Goal: Task Accomplishment & Management: Complete application form

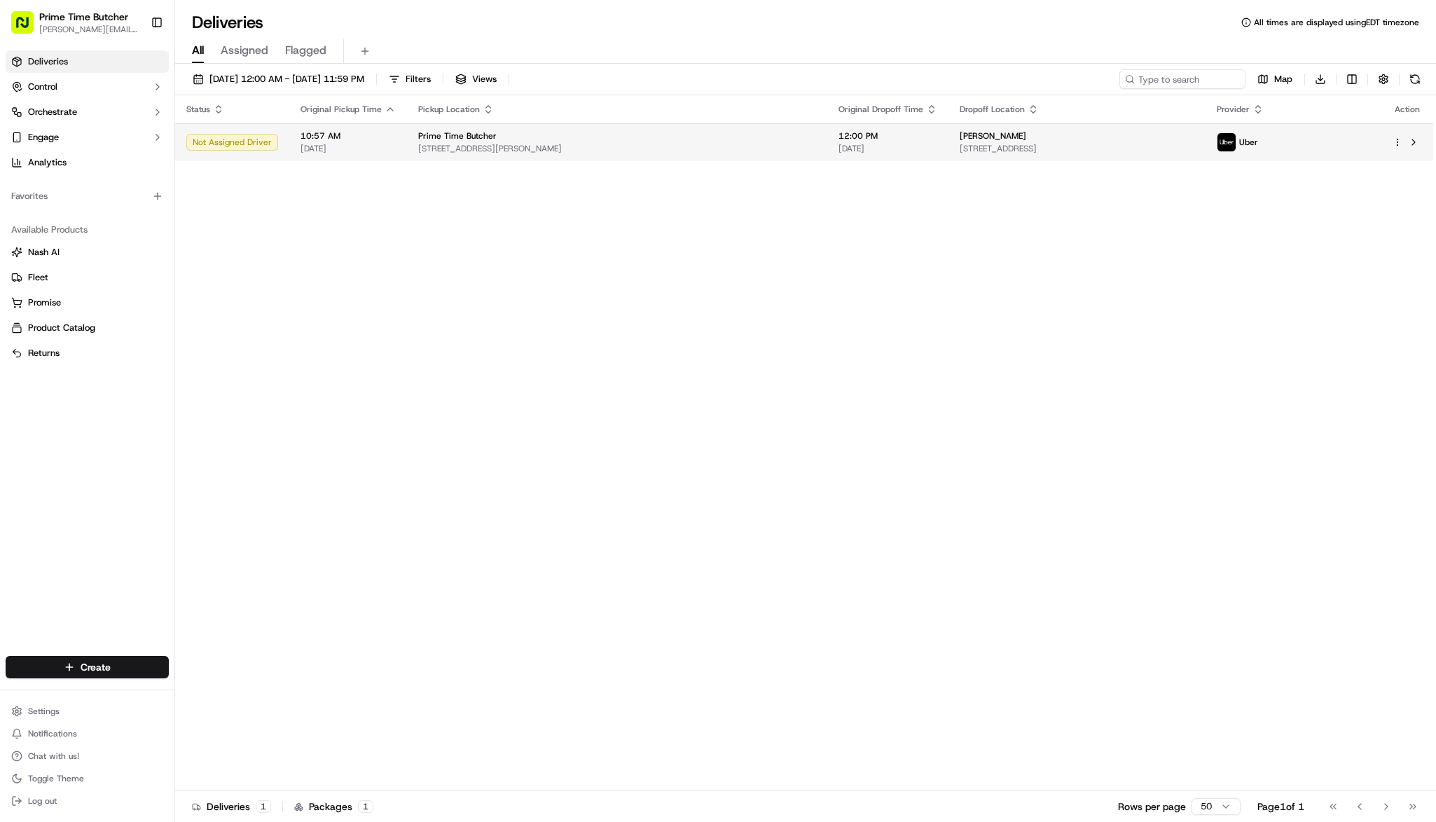
click at [1400, 146] on html "Prime Time Butcher [EMAIL_ADDRESS][DOMAIN_NAME] Toggle Sidebar Deliveries Contr…" at bounding box center [718, 411] width 1436 height 822
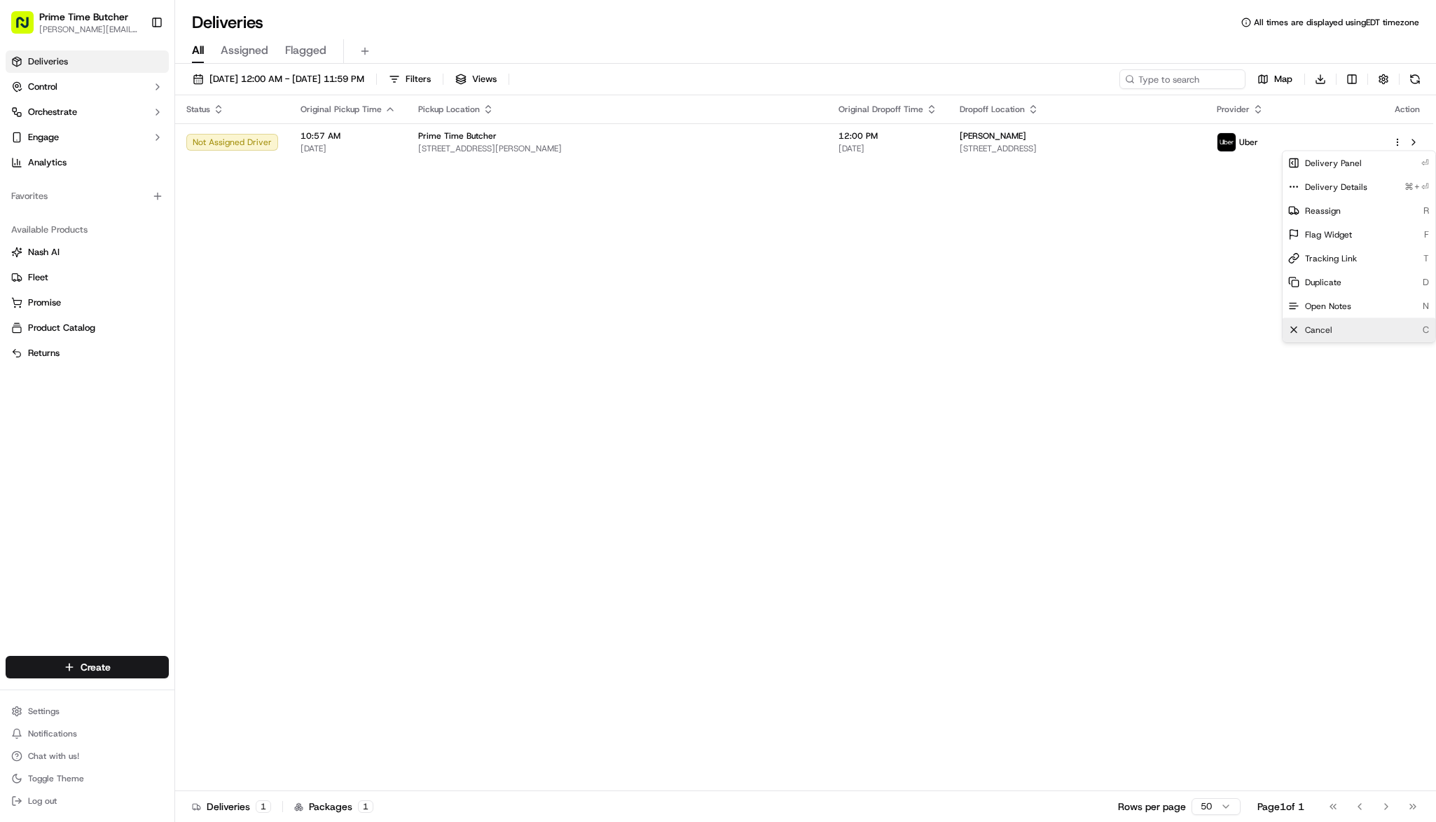
click at [1346, 333] on div "Cancel C" at bounding box center [1359, 330] width 153 height 24
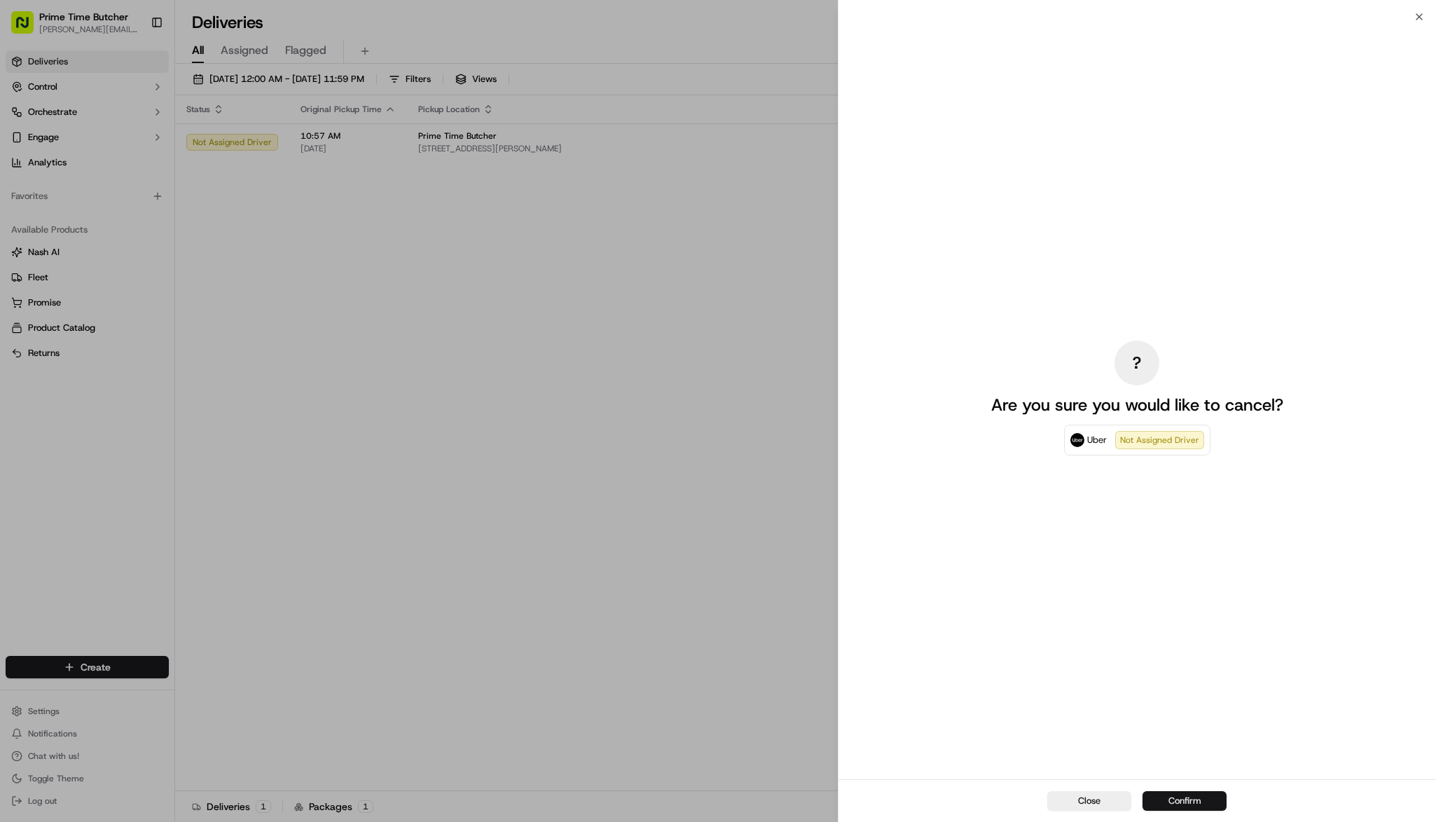
click at [1193, 799] on button "Confirm" at bounding box center [1185, 801] width 84 height 20
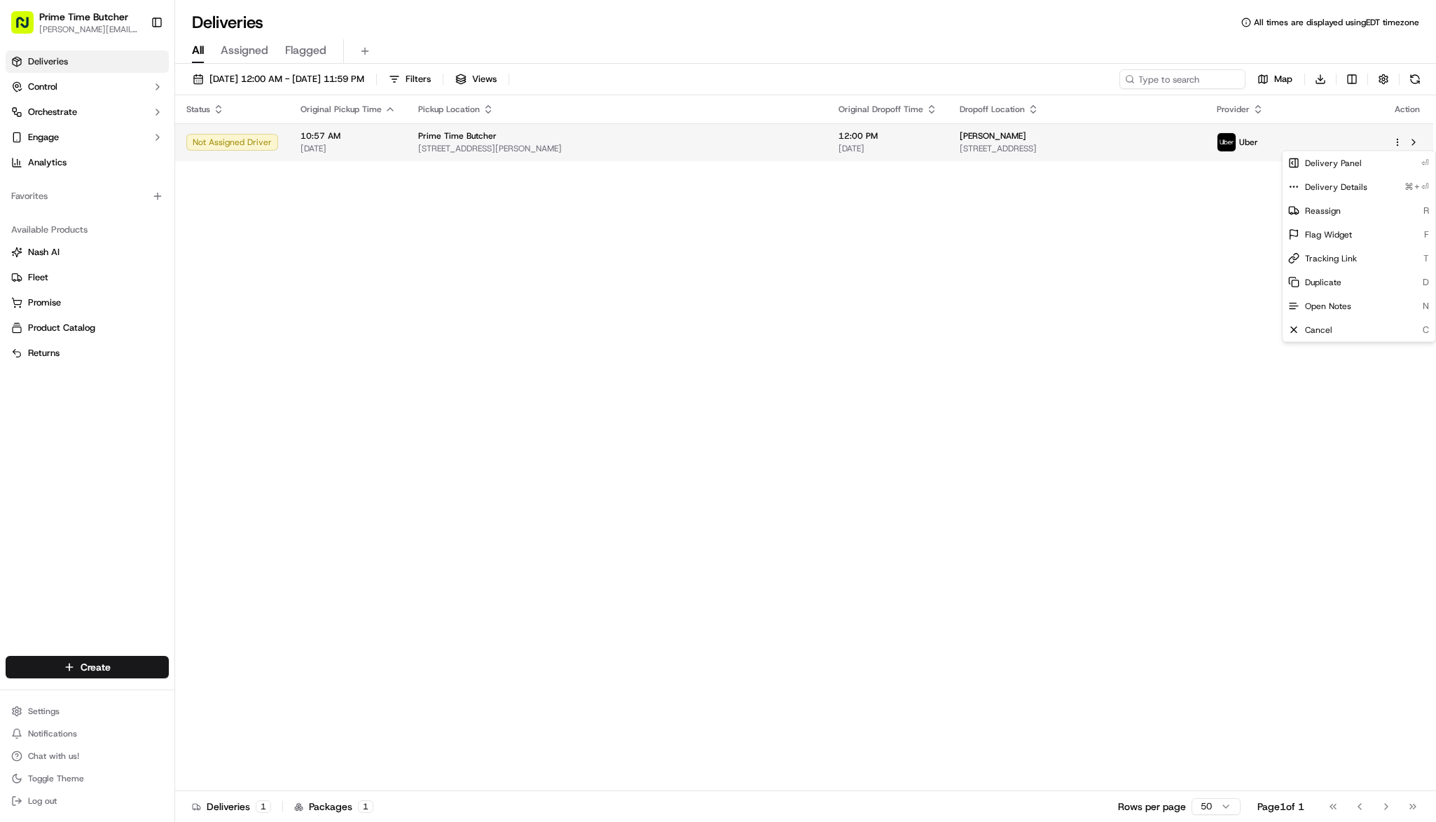
click at [1395, 143] on icon "button" at bounding box center [1398, 142] width 10 height 10
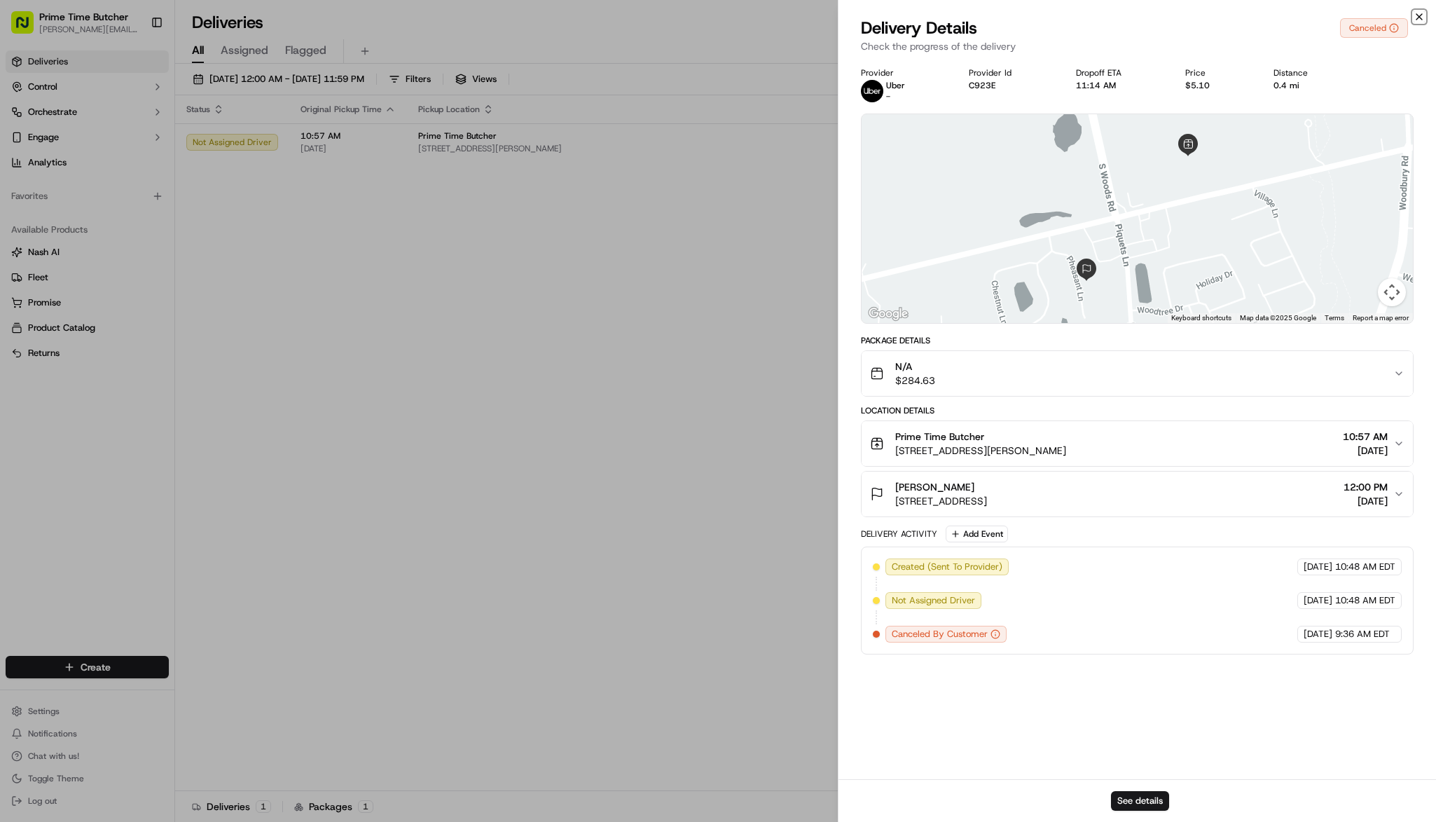
click at [1423, 18] on icon "button" at bounding box center [1419, 16] width 11 height 11
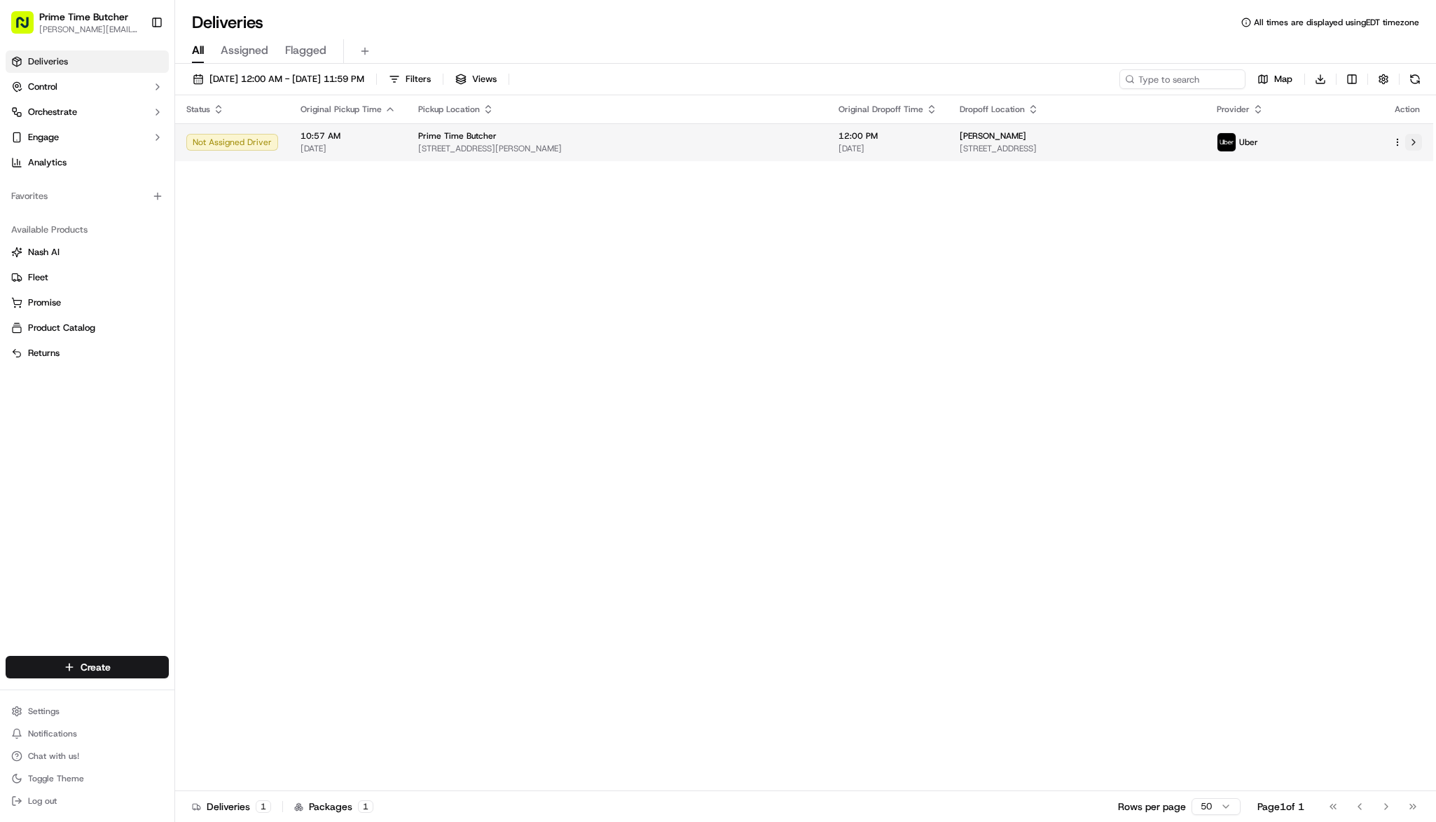
click at [1416, 140] on button at bounding box center [1413, 142] width 17 height 17
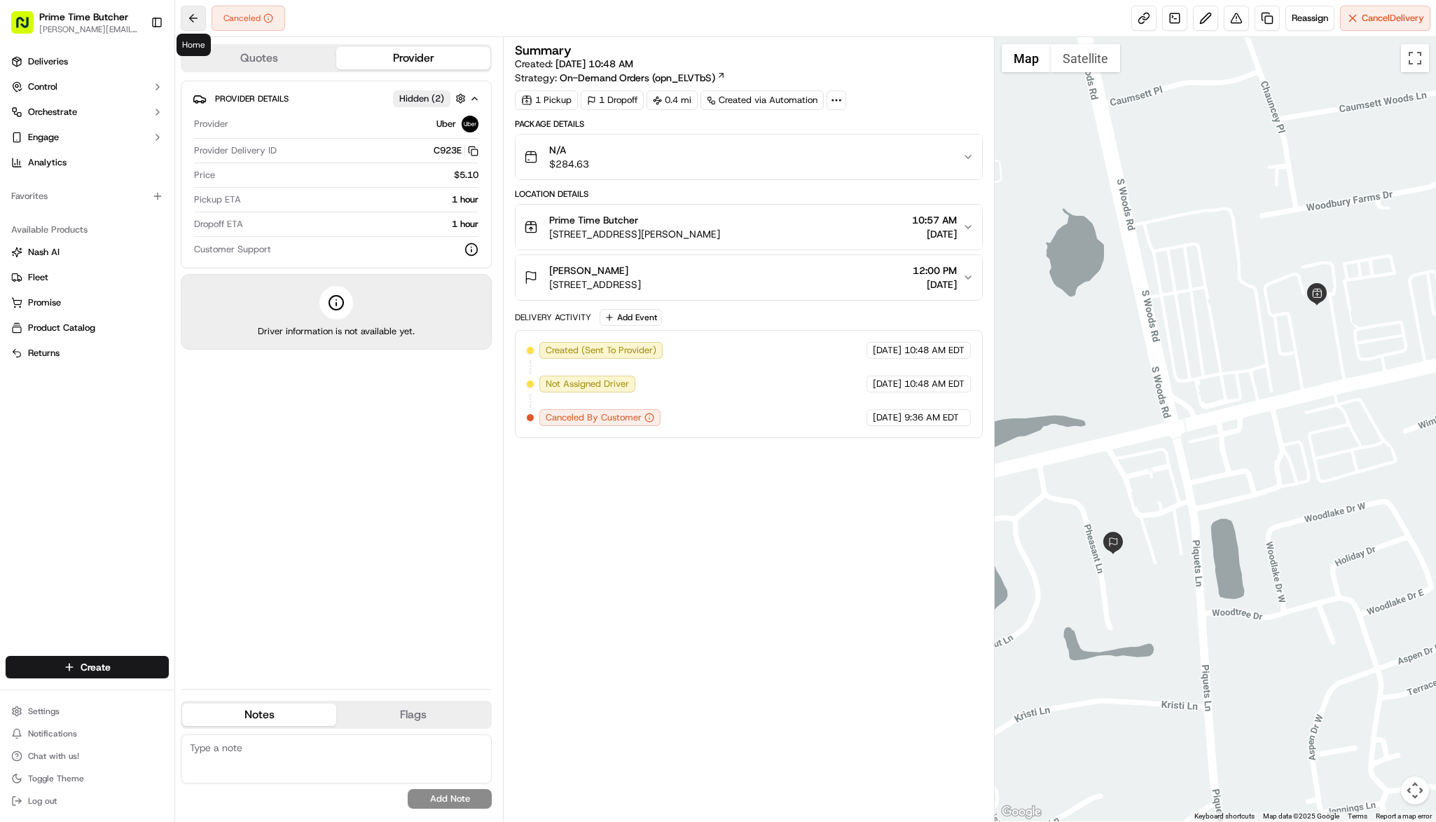
click at [200, 12] on button at bounding box center [193, 18] width 25 height 25
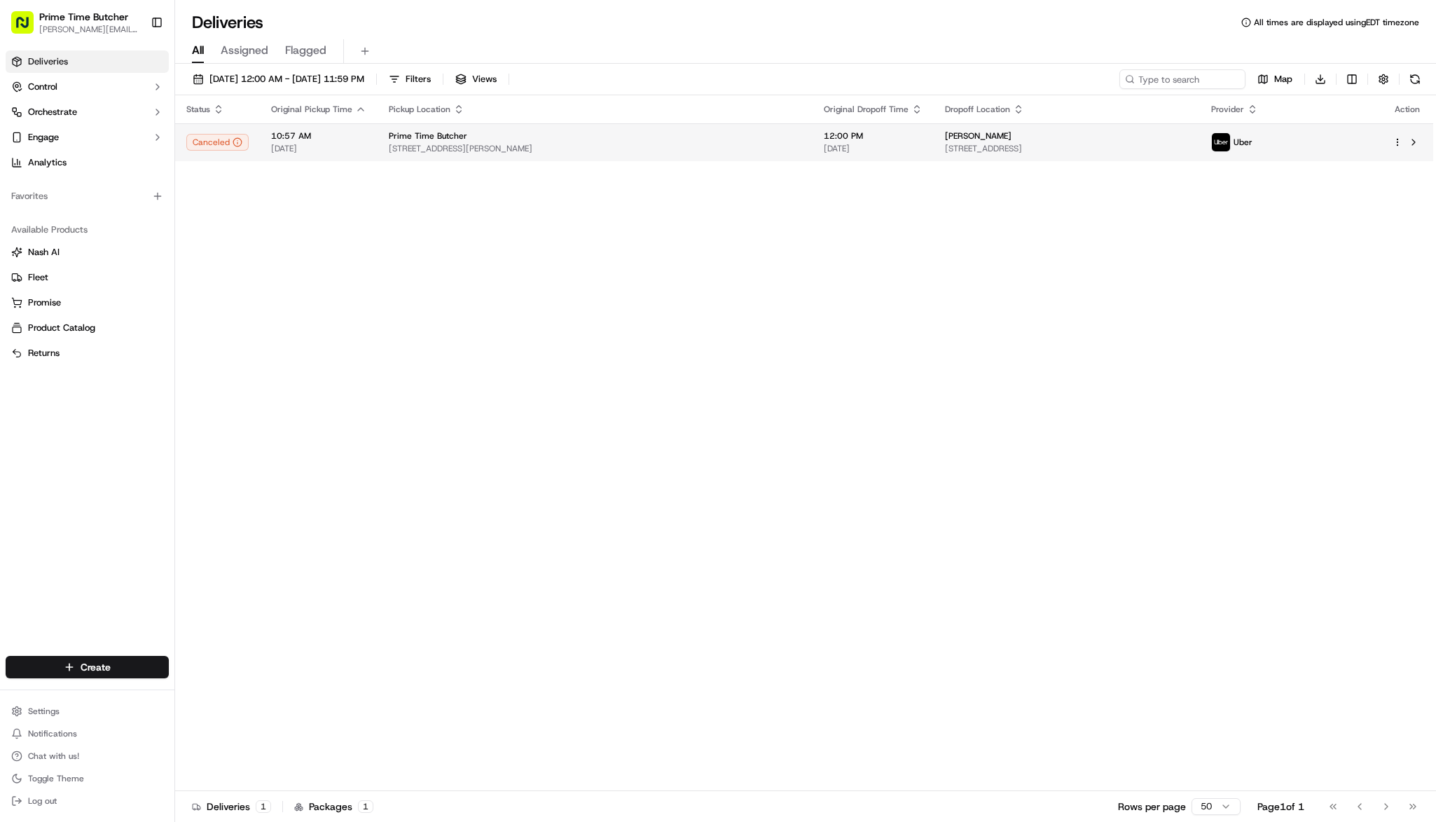
click at [1394, 140] on html "Prime Time Butcher josh@primetimebutcher.com Toggle Sidebar Deliveries Control …" at bounding box center [718, 411] width 1436 height 822
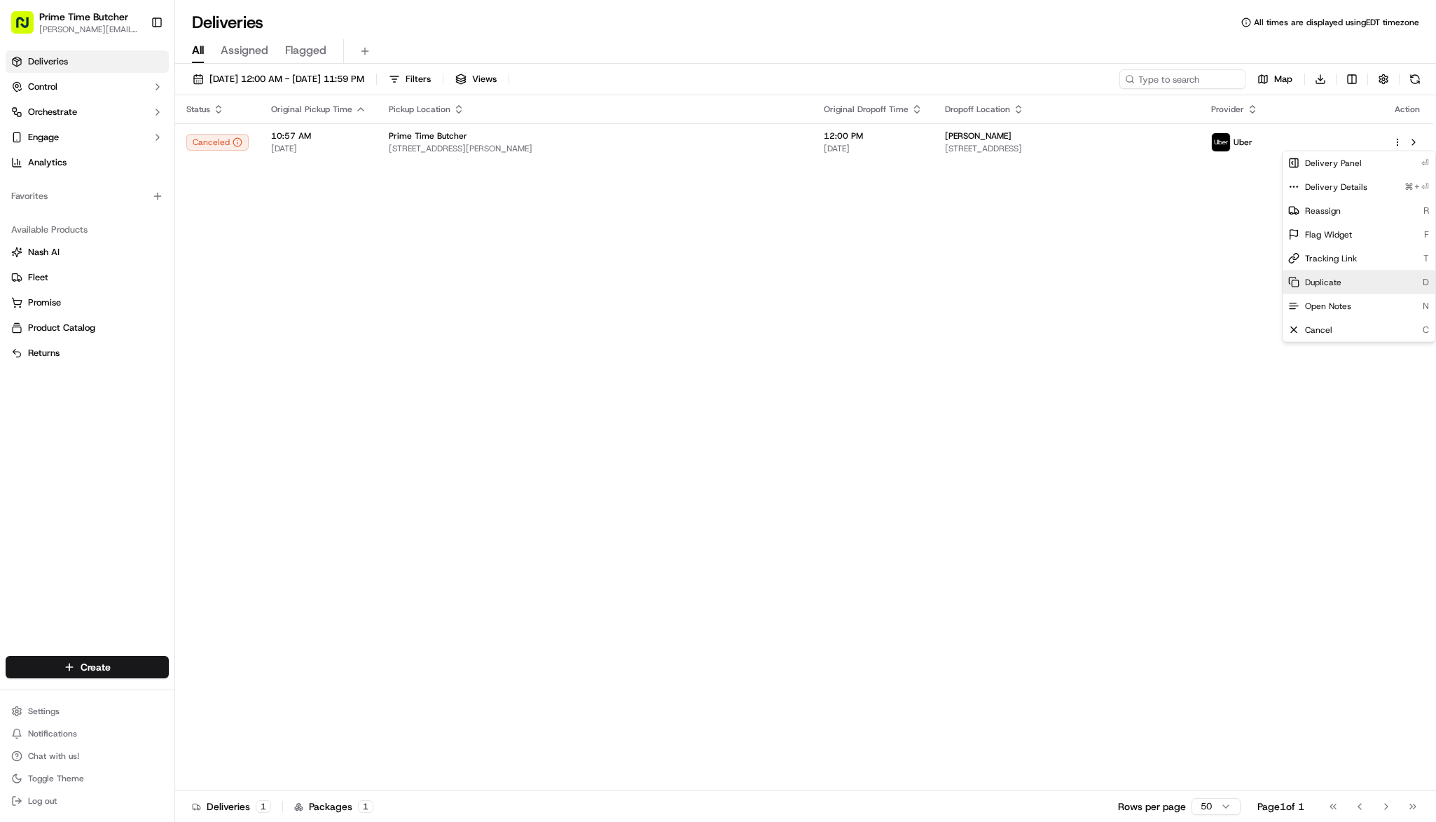
click at [1330, 279] on span "Duplicate" at bounding box center [1323, 282] width 36 height 11
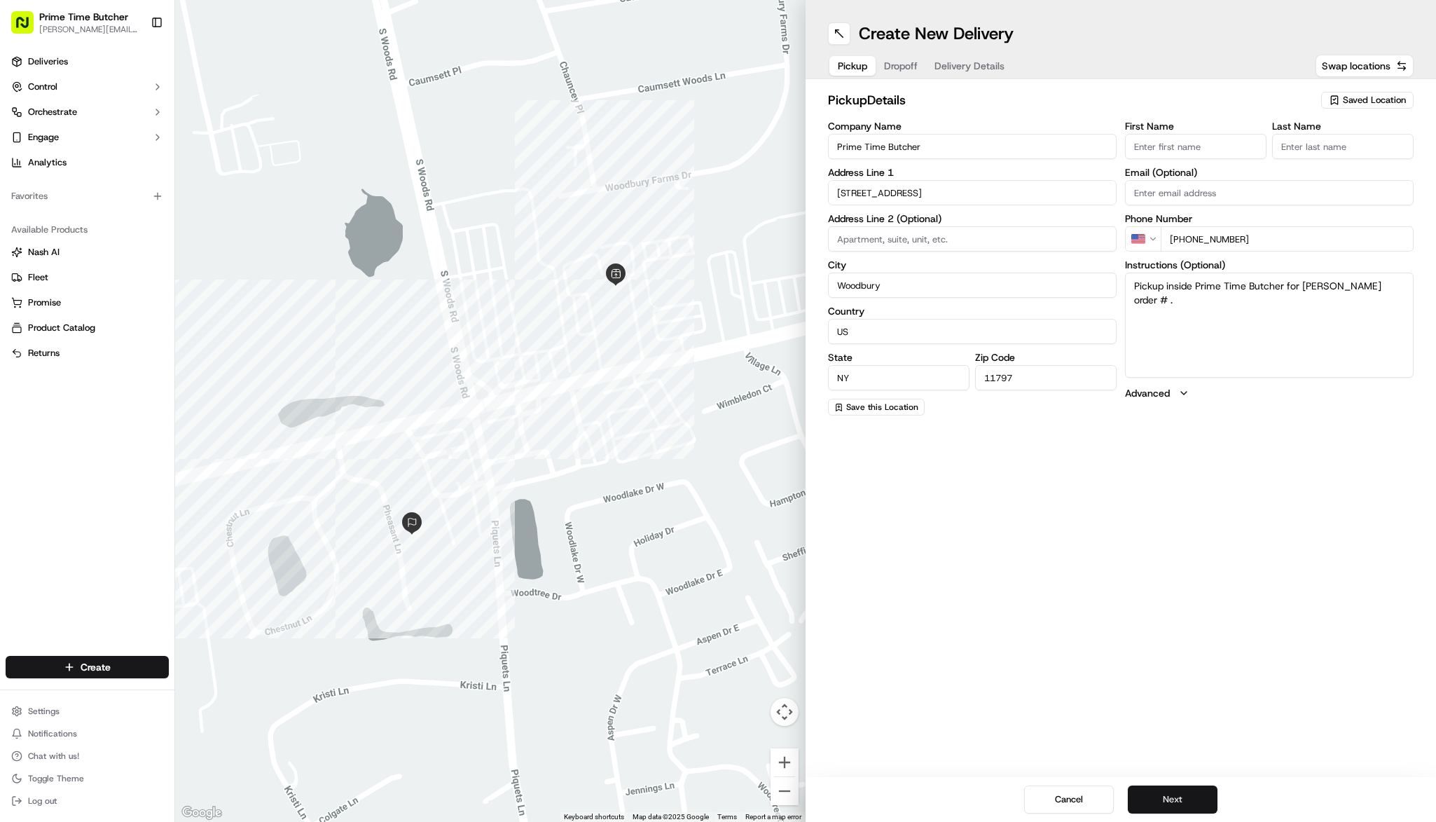
click at [1184, 804] on button "Next" at bounding box center [1173, 799] width 90 height 28
drag, startPoint x: 1168, startPoint y: 310, endPoint x: 1058, endPoint y: 271, distance: 116.8
click at [1058, 271] on div "Company Name Address Line 1 27 Pheasant Ln Address Line 2 (Optional) [GEOGRAPHI…" at bounding box center [1121, 268] width 586 height 294
click at [1187, 806] on button "Next" at bounding box center [1173, 799] width 90 height 28
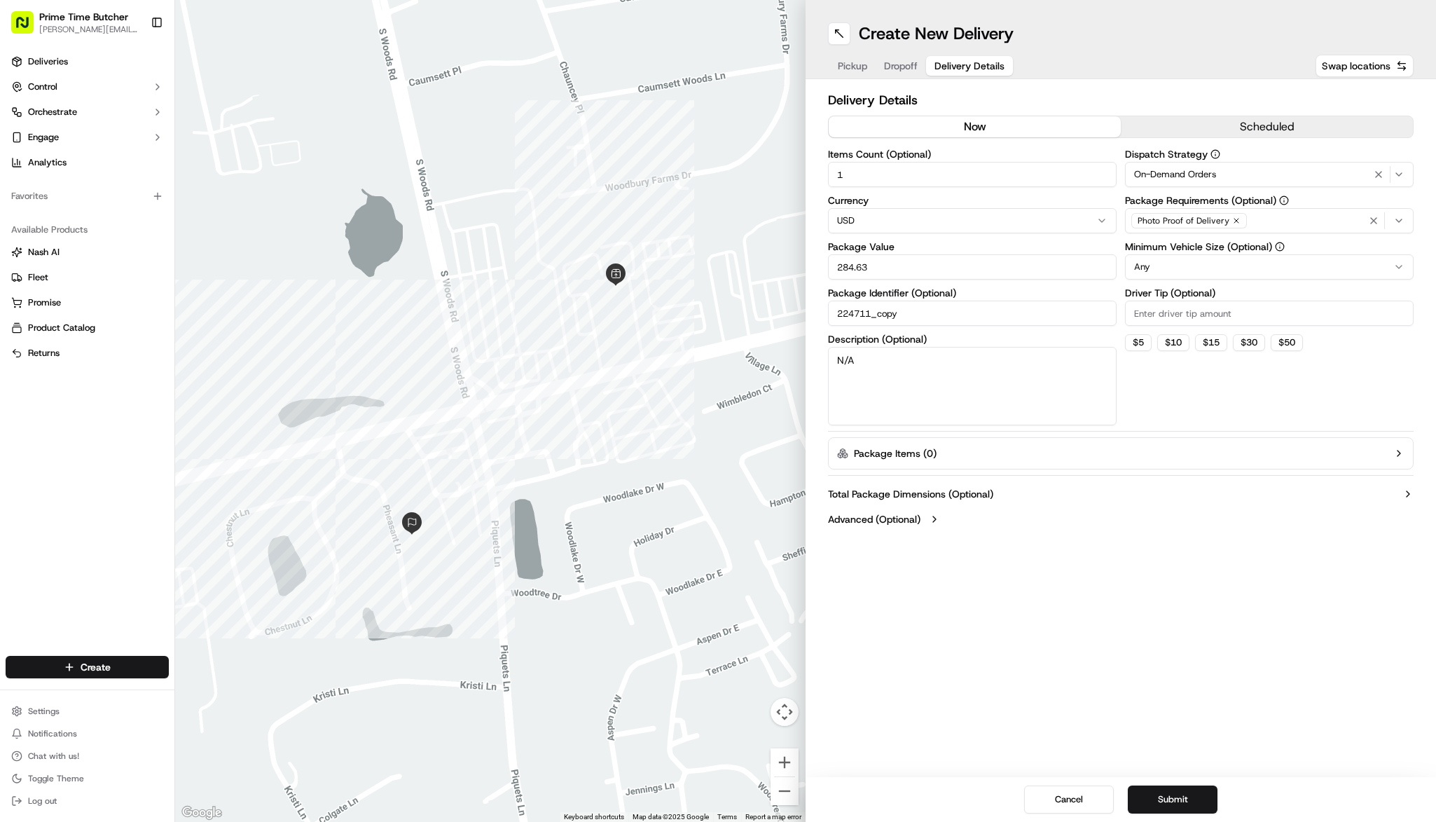
click at [1043, 128] on button "now" at bounding box center [975, 126] width 292 height 21
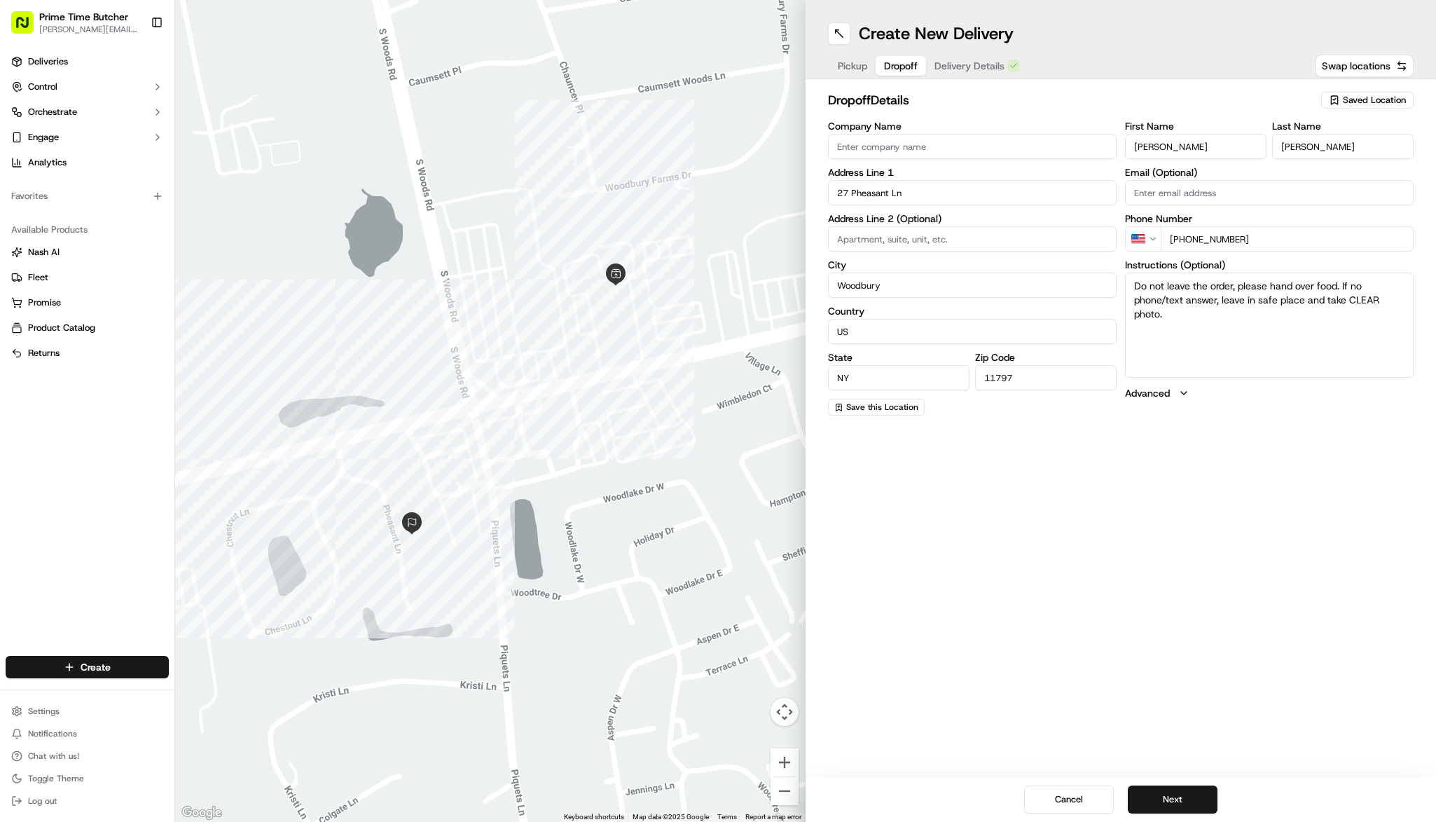
click at [911, 67] on span "Dropoff" at bounding box center [901, 66] width 34 height 14
click at [1187, 799] on button "Next" at bounding box center [1173, 799] width 90 height 28
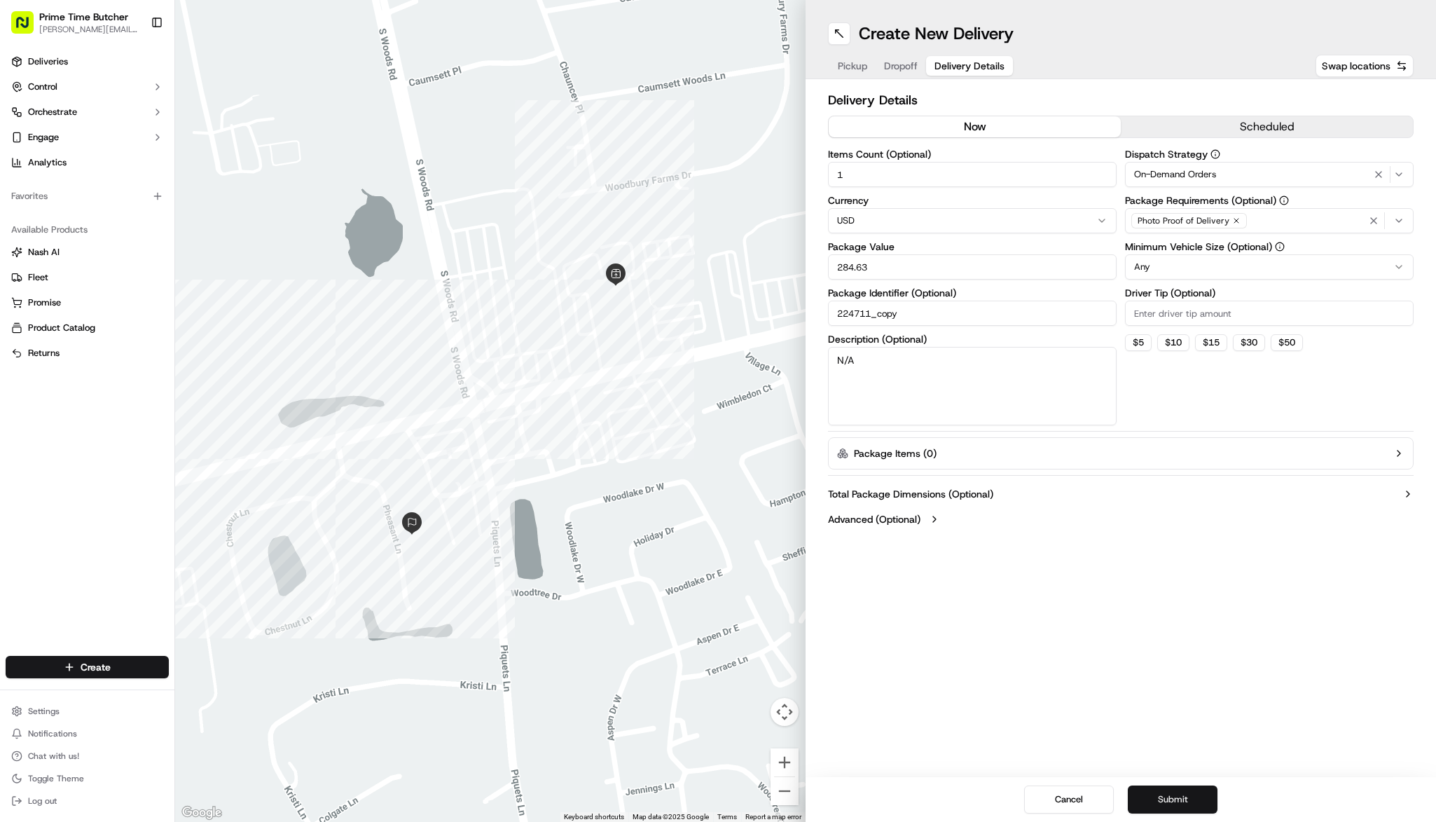
click at [1187, 799] on button "Submit" at bounding box center [1173, 799] width 90 height 28
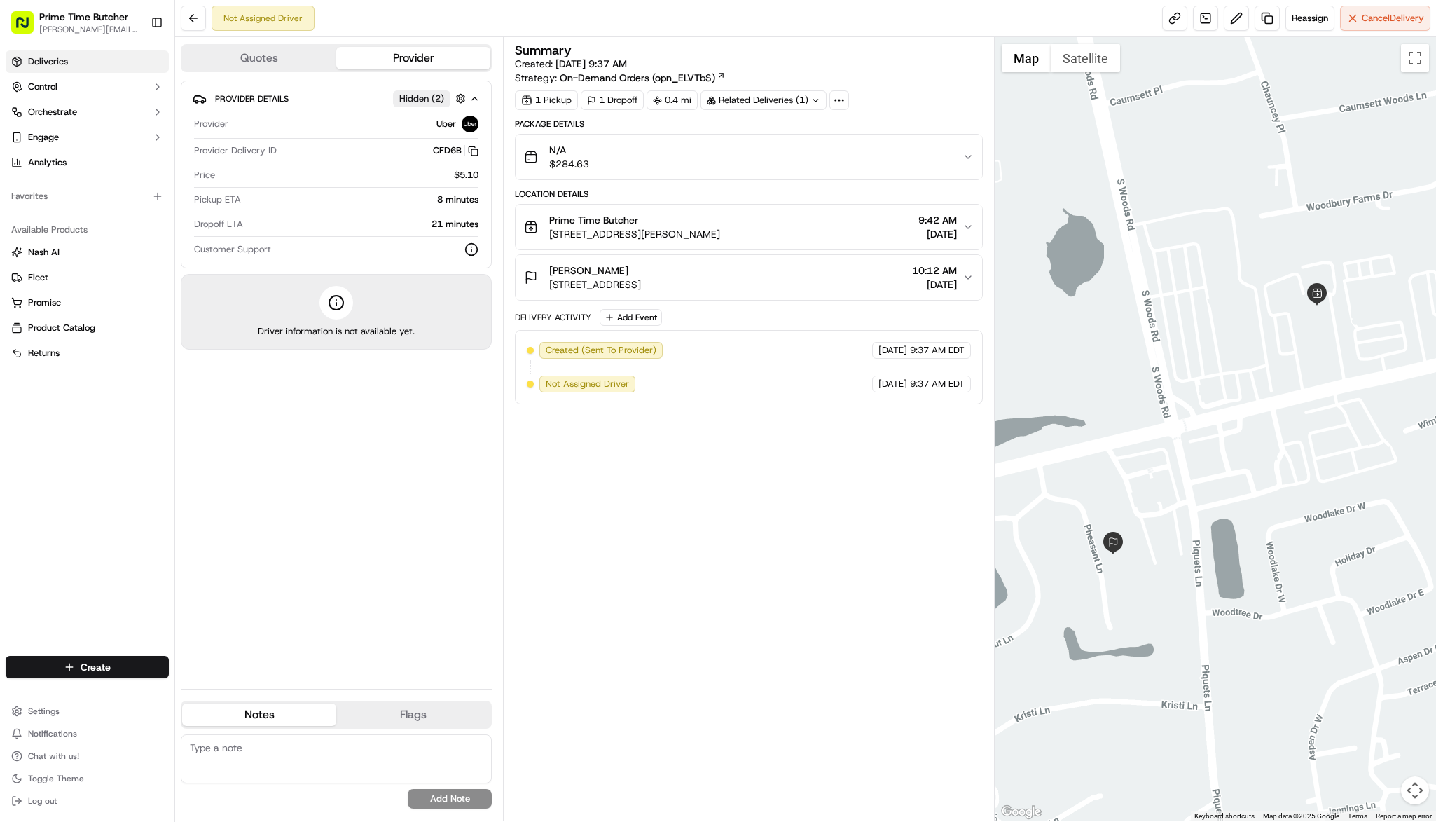
click at [50, 58] on span "Deliveries" at bounding box center [48, 61] width 40 height 13
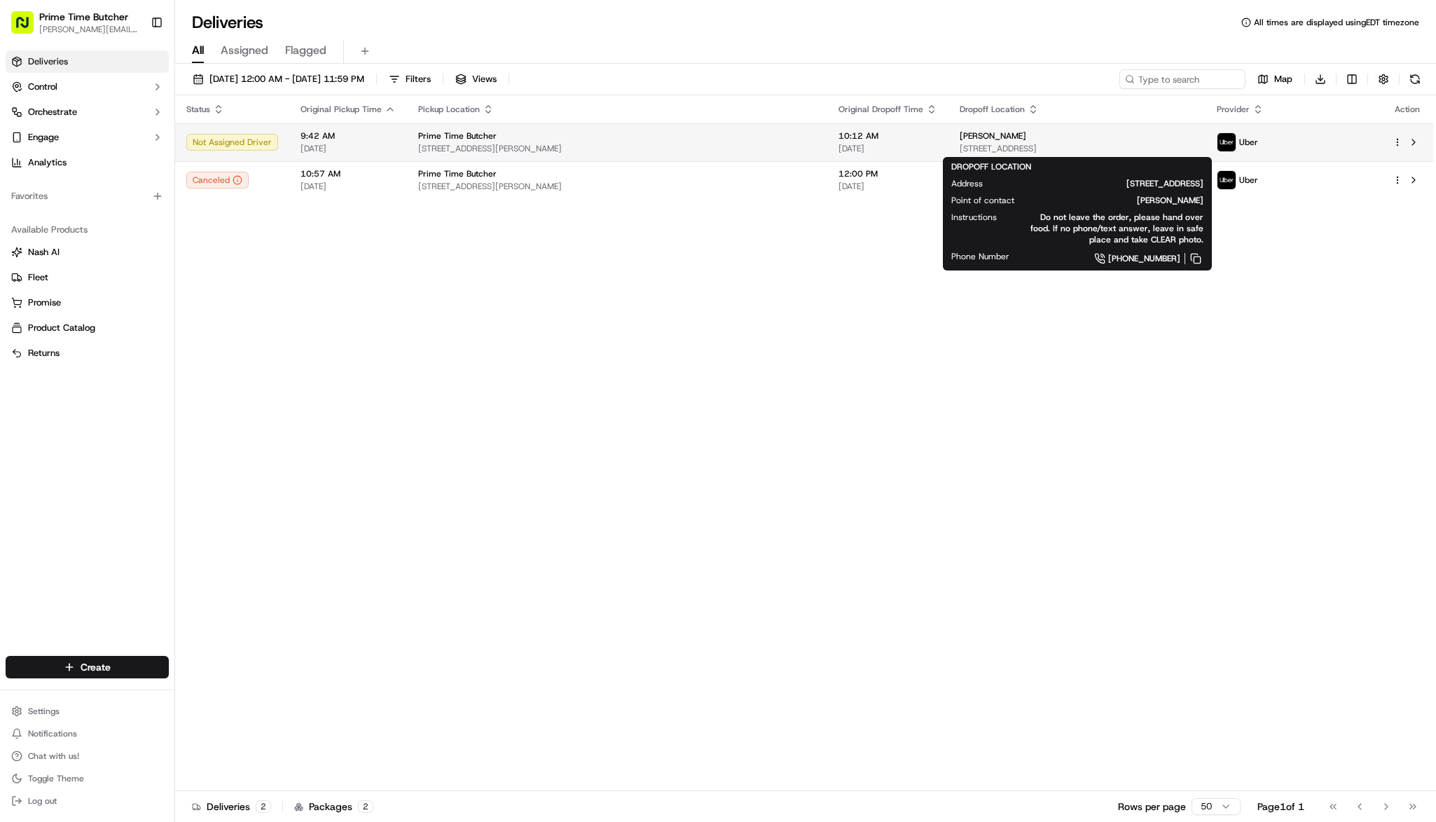
click at [1052, 144] on span "[STREET_ADDRESS]" at bounding box center [1077, 148] width 235 height 11
